Goal: Navigation & Orientation: Find specific page/section

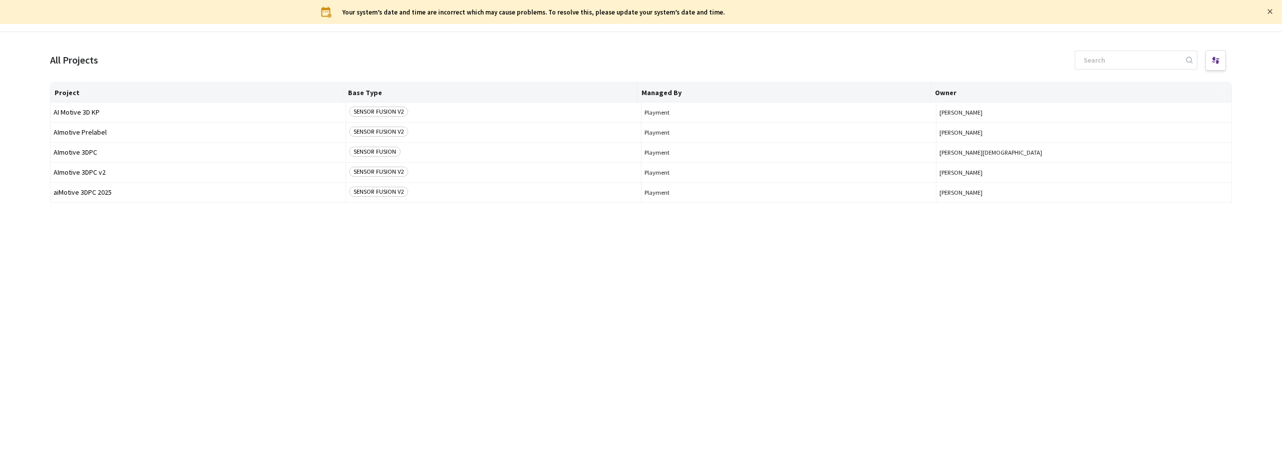
click at [1268, 12] on icon "close" at bounding box center [1270, 12] width 6 height 6
